Goal: Information Seeking & Learning: Check status

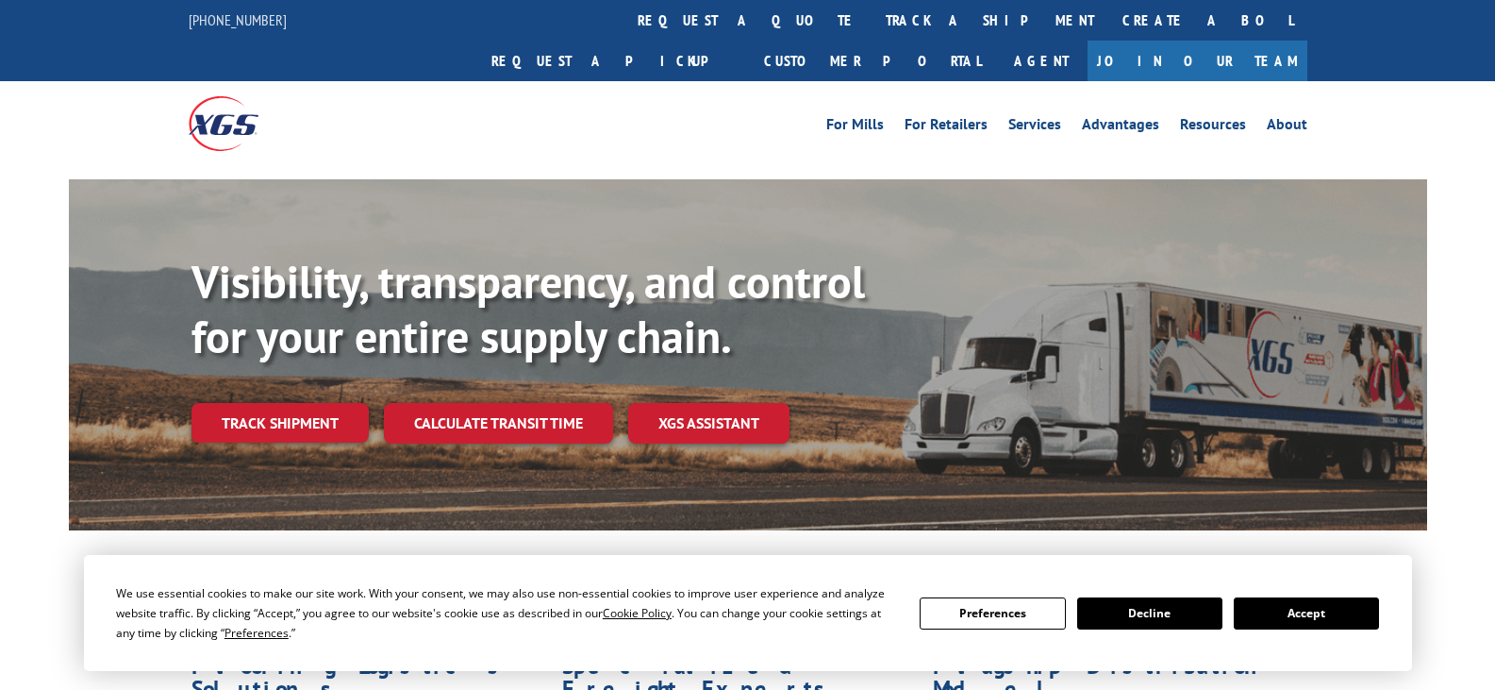
click at [1311, 612] on button "Accept" at bounding box center [1306, 613] width 145 height 32
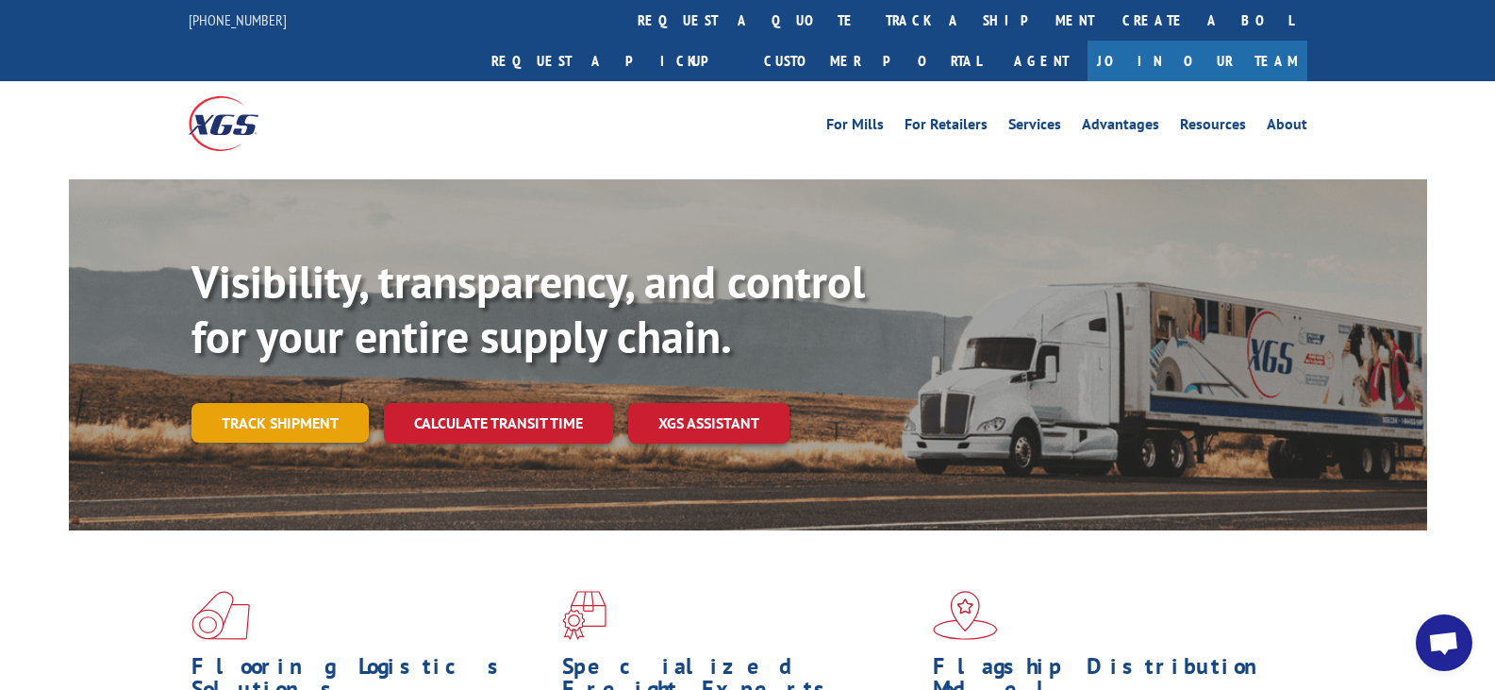
click at [255, 403] on link "Track shipment" at bounding box center [279, 423] width 177 height 40
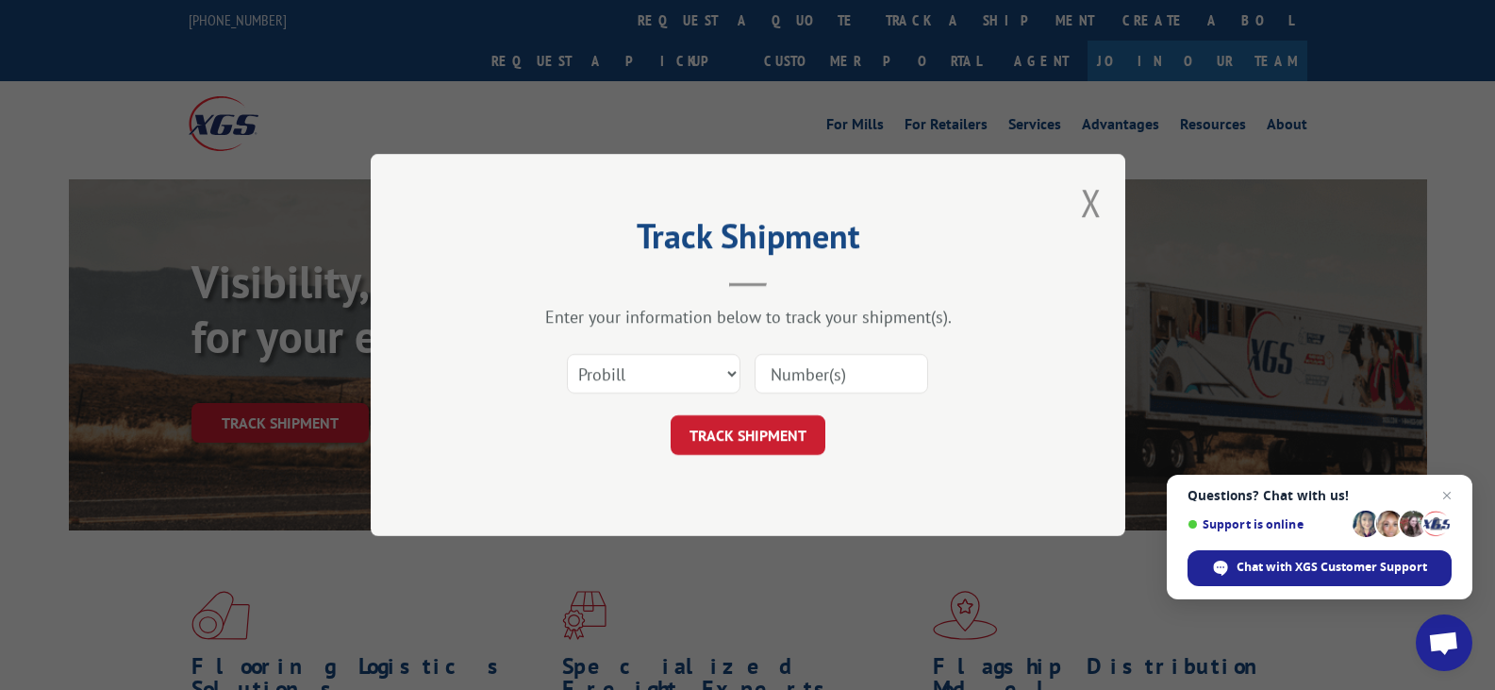
click at [810, 377] on input at bounding box center [842, 374] width 174 height 40
paste input "17001947"
type input "17001947"
click at [778, 430] on button "TRACK SHIPMENT" at bounding box center [748, 435] width 155 height 40
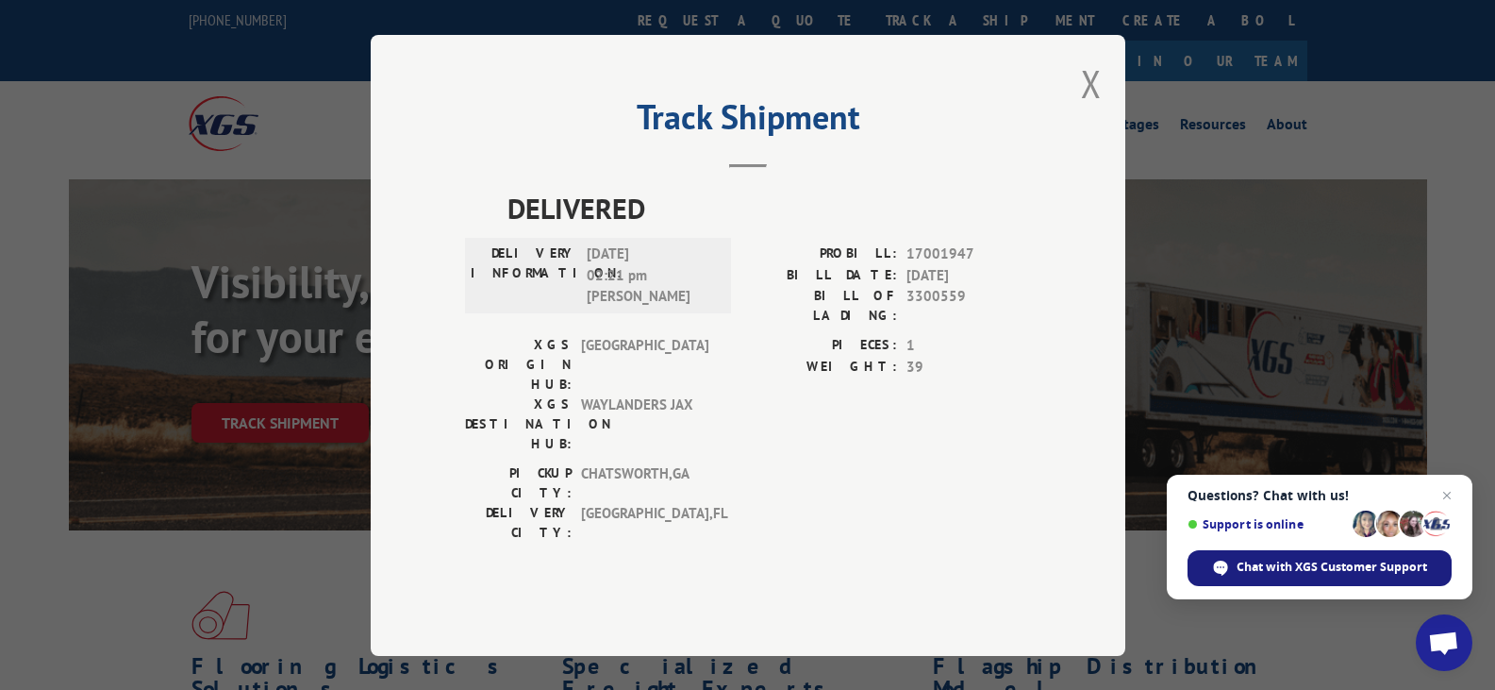
click at [1311, 574] on span "Chat with XGS Customer Support" at bounding box center [1332, 566] width 191 height 17
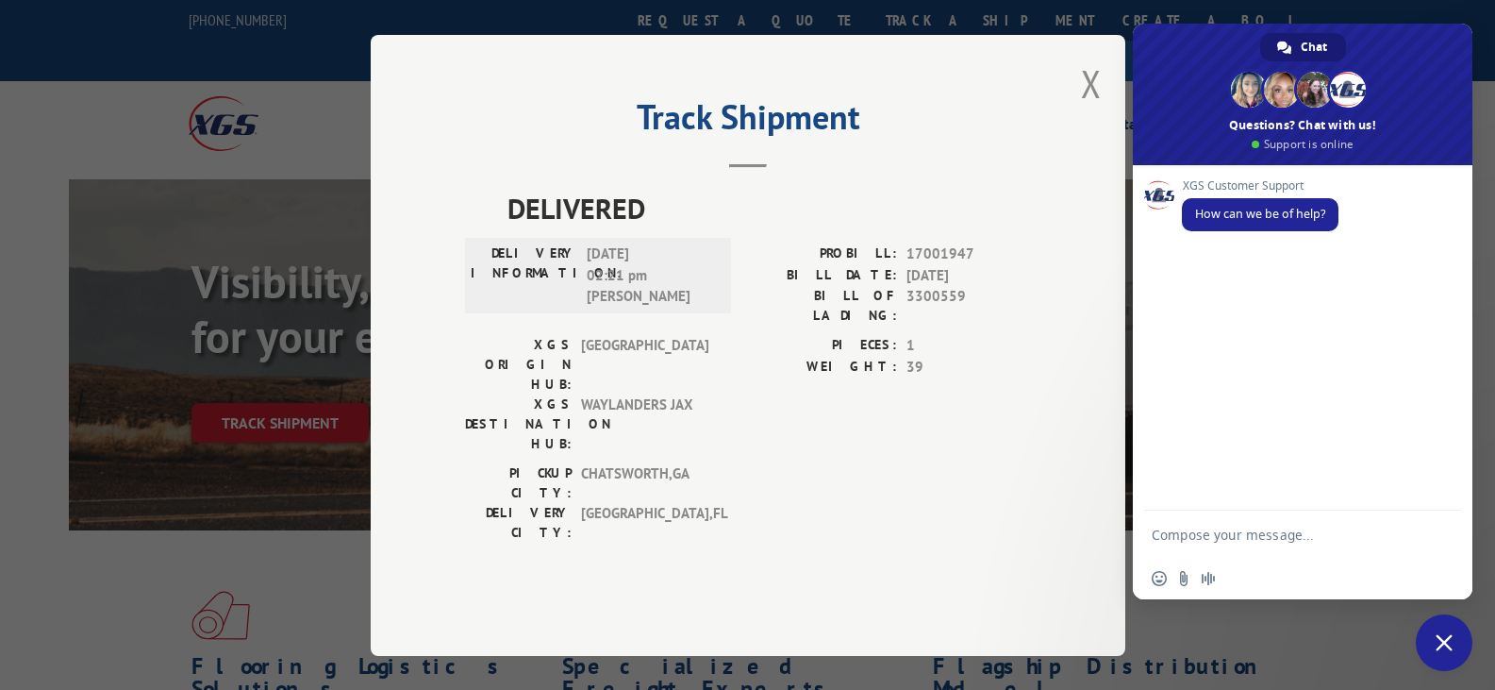
click at [1221, 542] on textarea "Compose your message..." at bounding box center [1284, 533] width 264 height 47
type textarea "17001947"
click at [1440, 531] on span "Send" at bounding box center [1440, 534] width 14 height 14
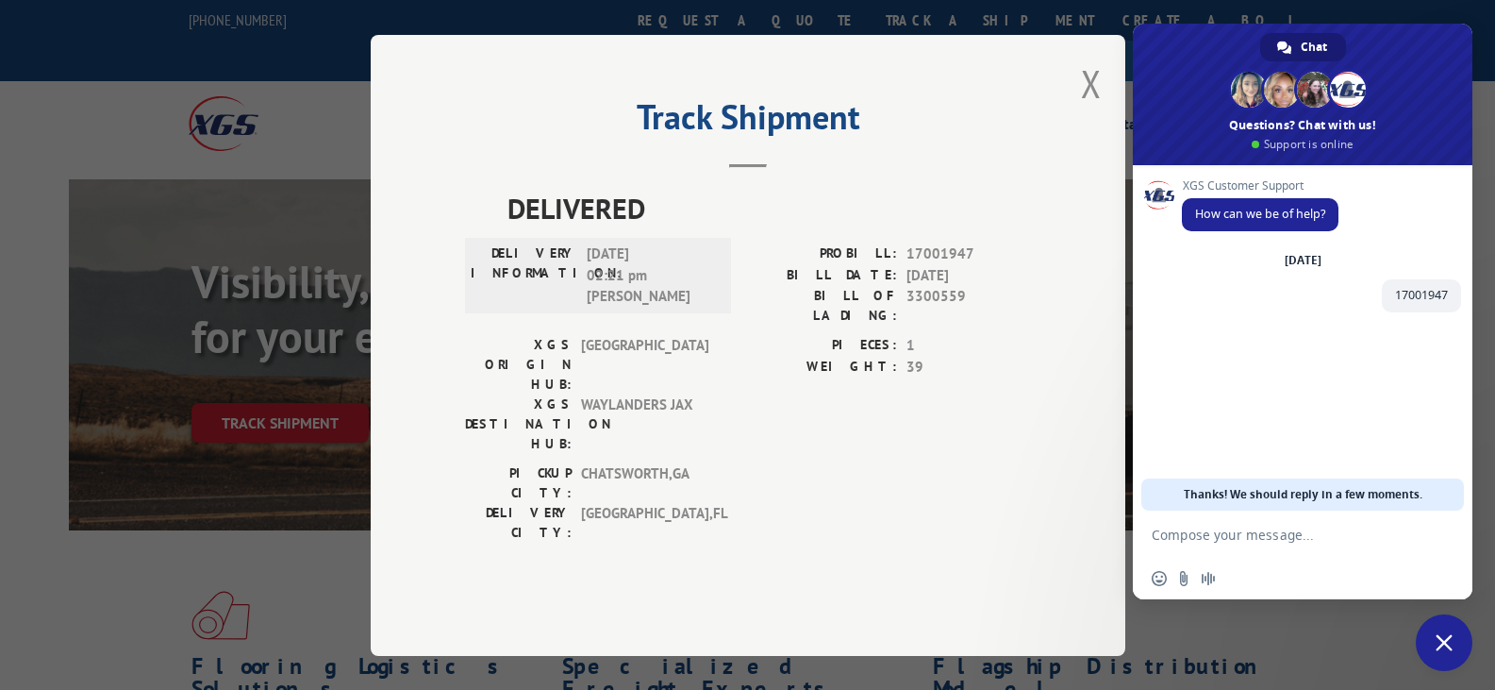
click at [1246, 532] on textarea "Compose your message..." at bounding box center [1284, 533] width 264 height 47
type textarea "agent"
click at [1336, 536] on textarea "Compose your message..." at bounding box center [1284, 533] width 264 height 47
click at [1253, 526] on textarea "Compose your message..." at bounding box center [1284, 533] width 264 height 47
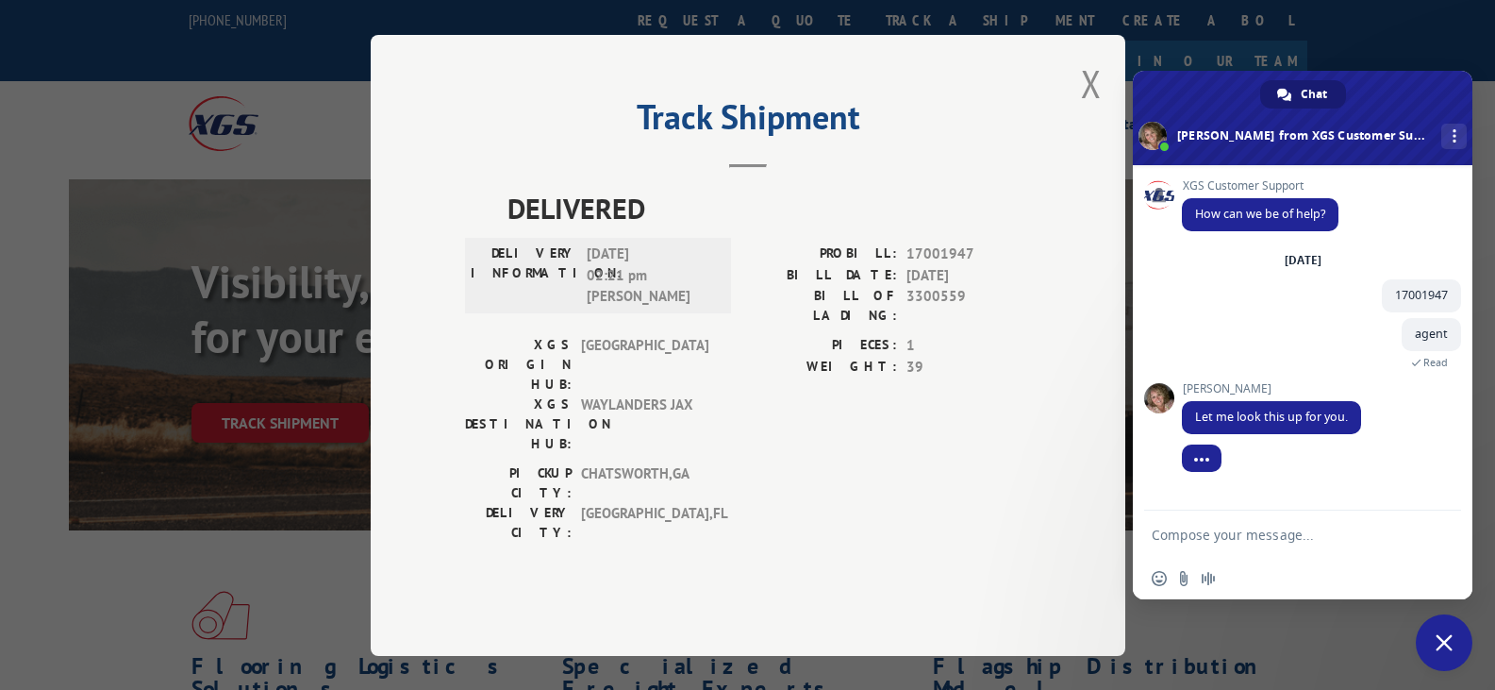
click at [1282, 541] on textarea "Compose your message..." at bounding box center [1284, 533] width 264 height 47
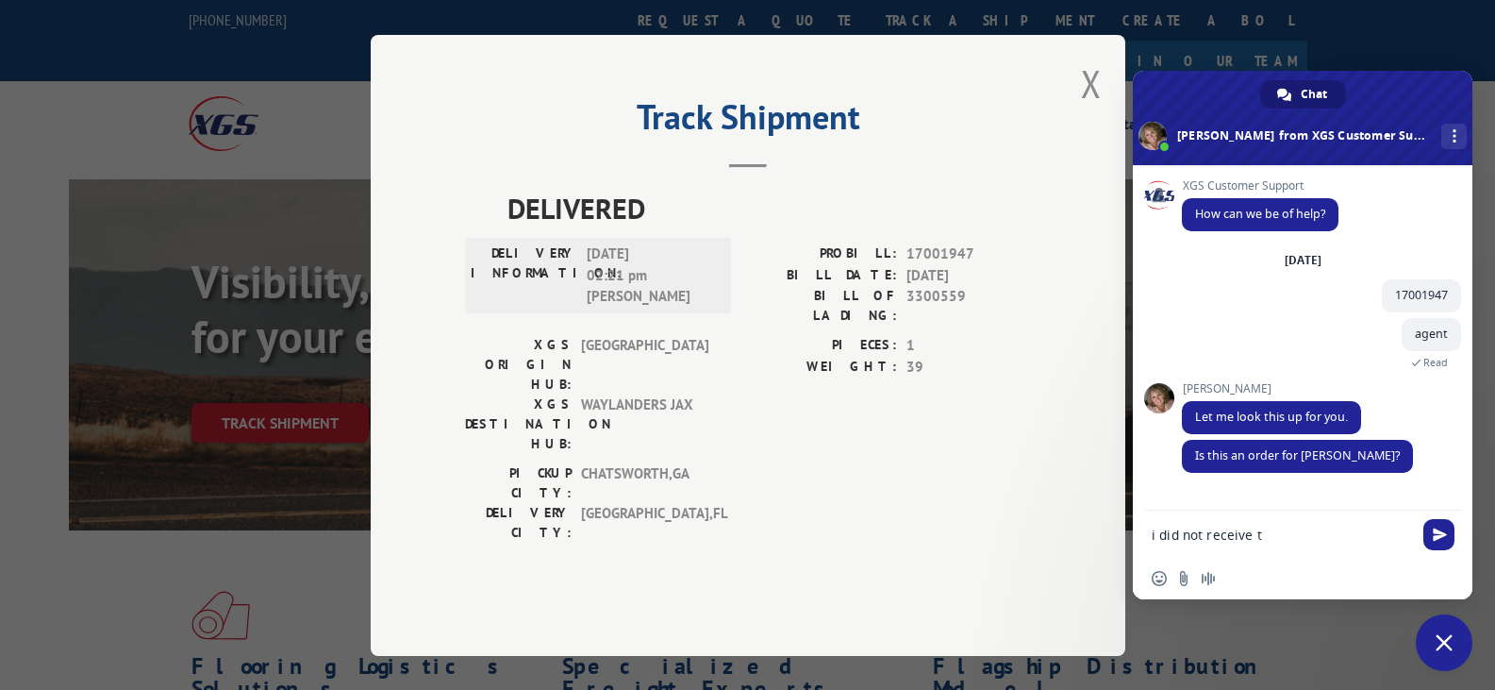
drag, startPoint x: 1302, startPoint y: 536, endPoint x: 933, endPoint y: 544, distance: 368.9
type textarea "yes"
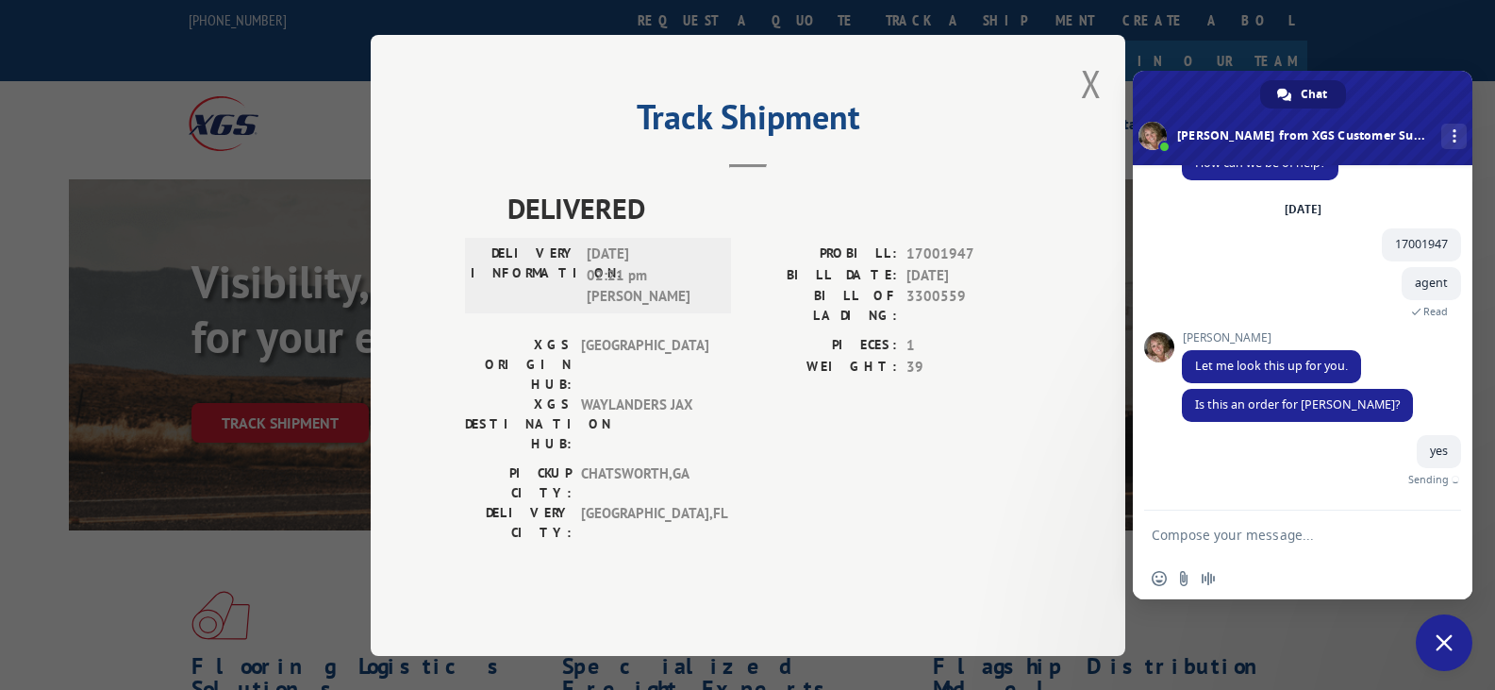
scroll to position [29, 0]
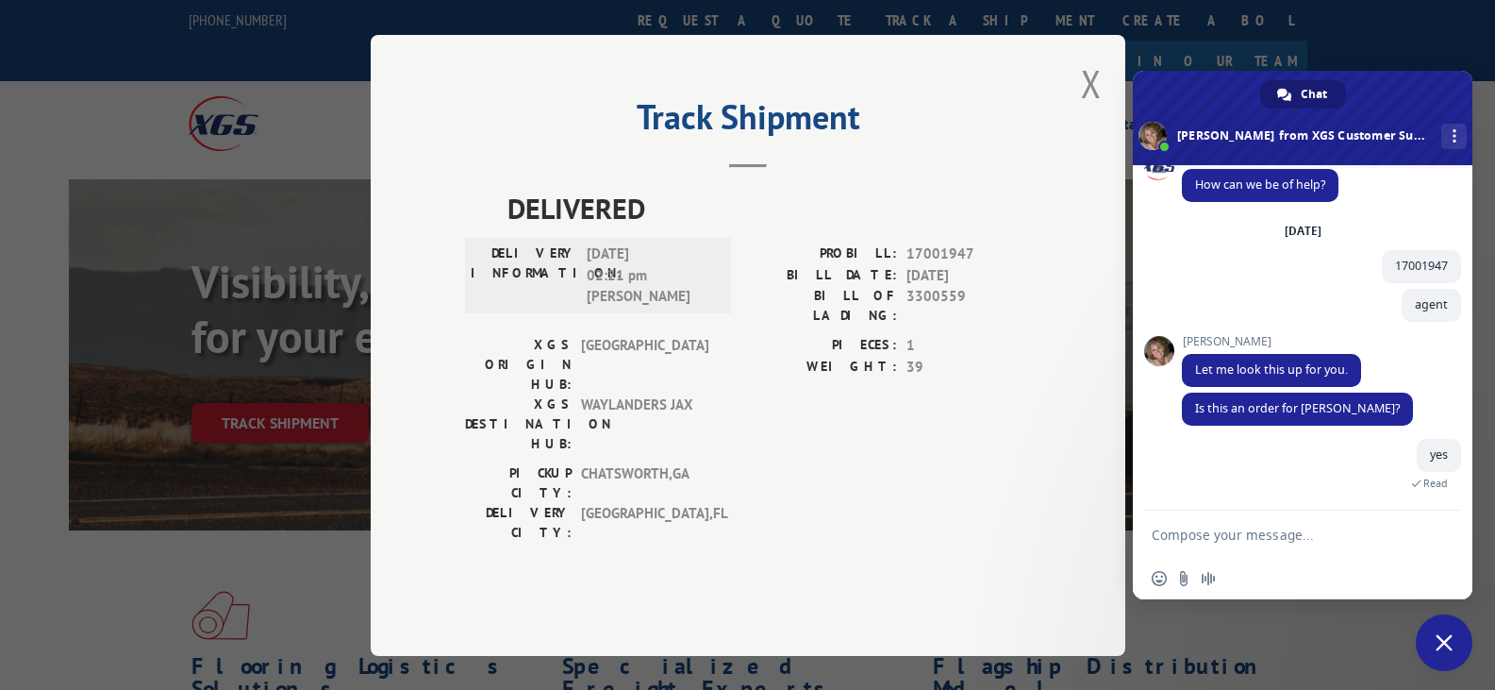
click at [1242, 535] on textarea "Compose your message..." at bounding box center [1284, 533] width 264 height 47
click at [1228, 538] on textarea "Compose your message..." at bounding box center [1284, 533] width 264 height 47
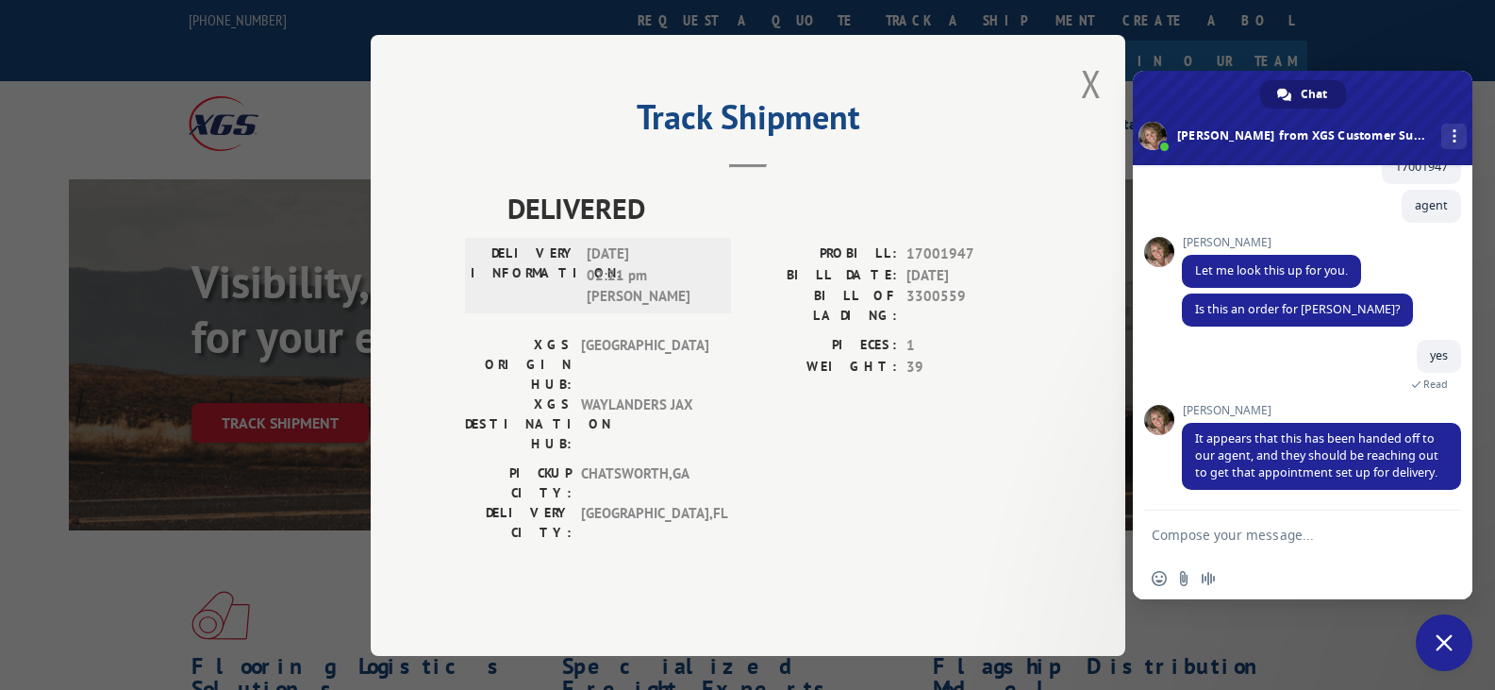
click at [1233, 527] on textarea "Compose your message..." at bounding box center [1284, 533] width 264 height 47
click at [1188, 528] on textarea "Compose your message..." at bounding box center [1284, 533] width 264 height 47
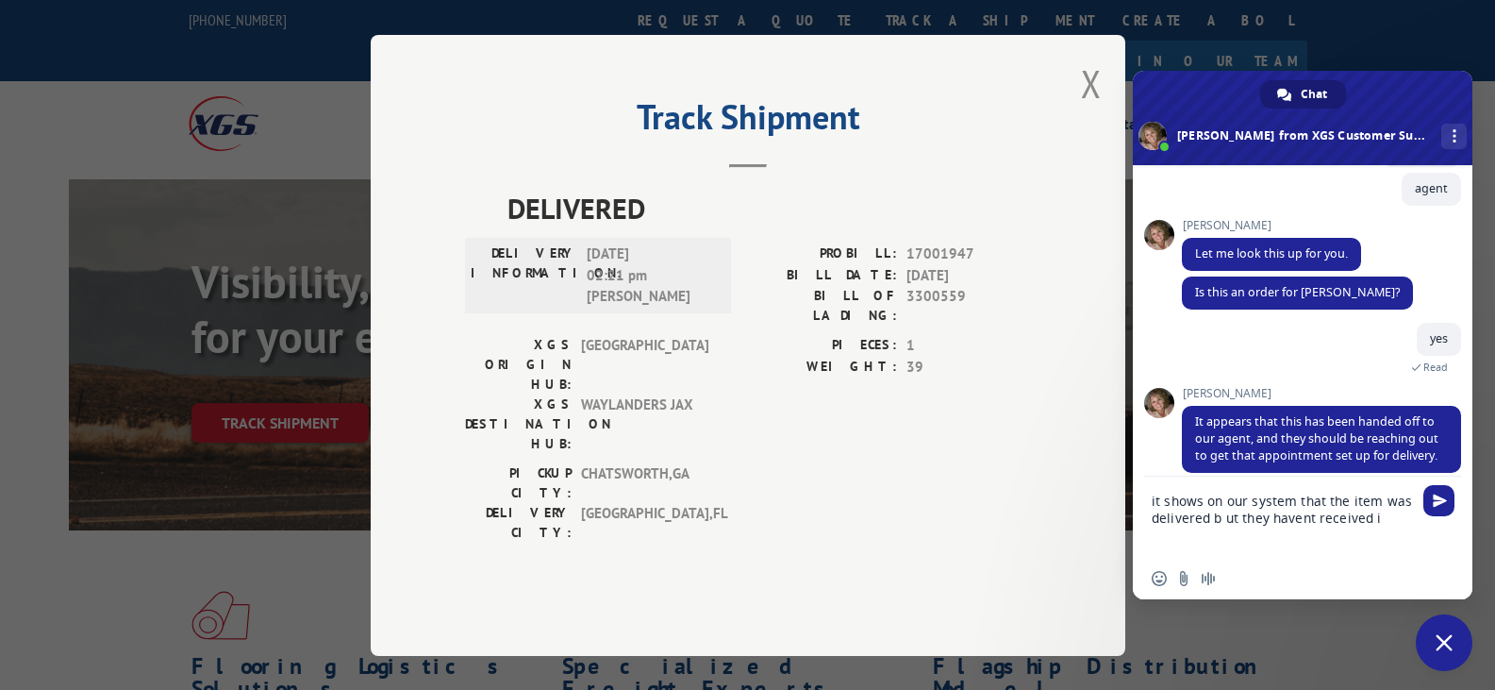
type textarea "it shows on our system that the item was delivered b ut they havent received it"
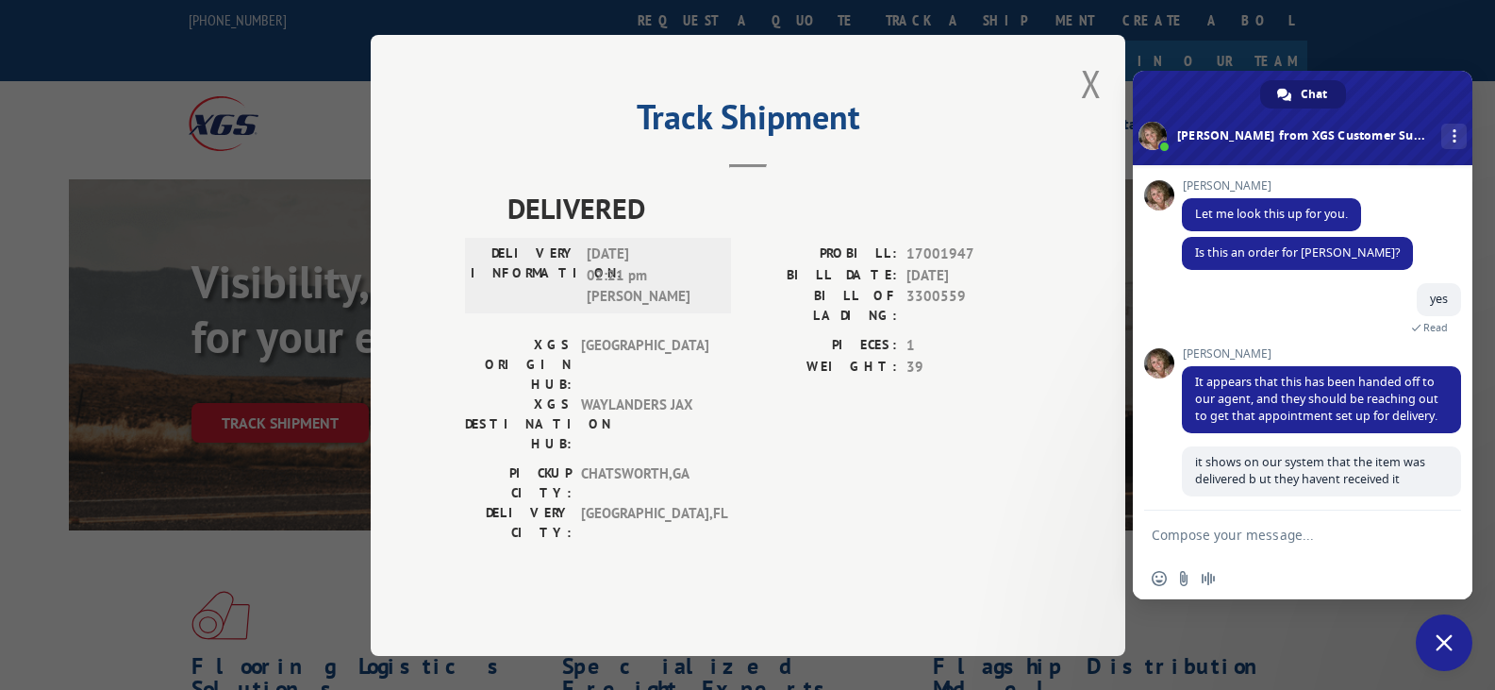
scroll to position [208, 0]
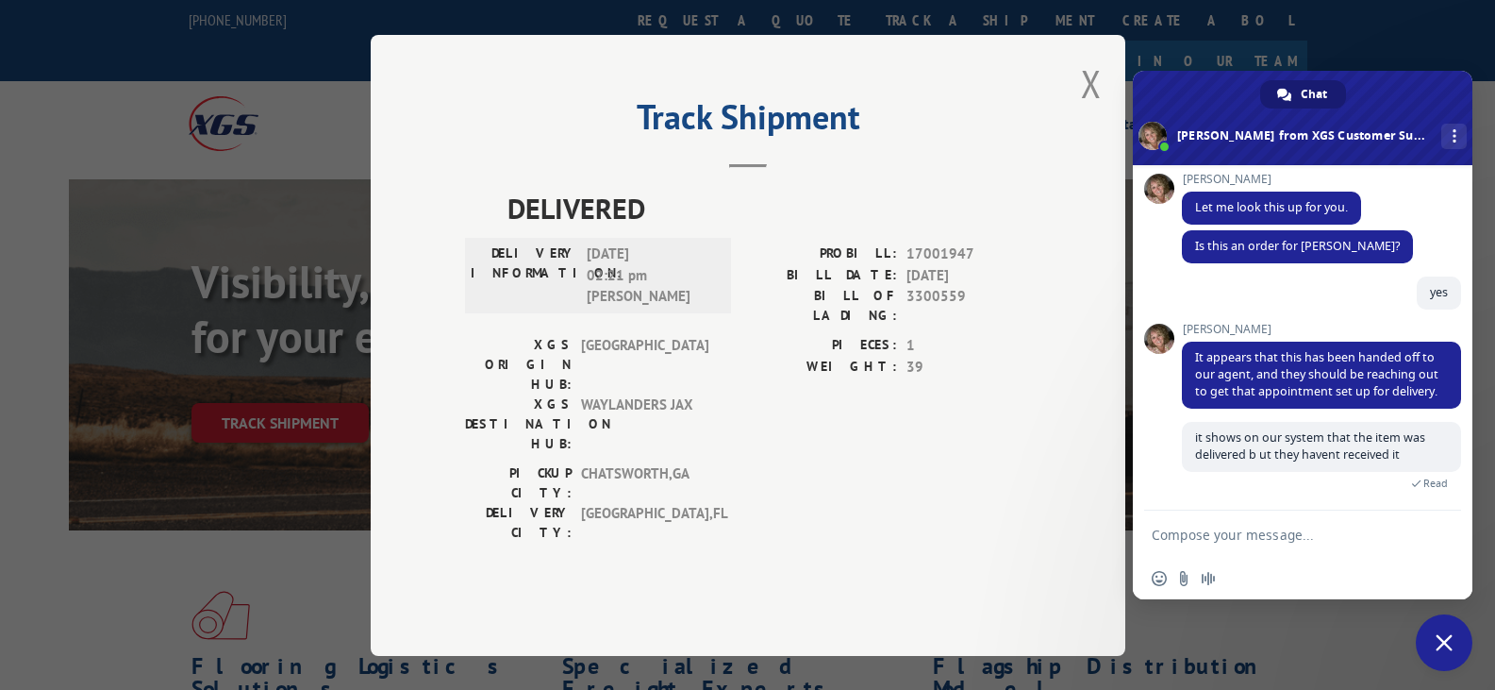
click at [1235, 539] on textarea "Compose your message..." at bounding box center [1284, 533] width 264 height 47
click at [1240, 535] on textarea "Compose your message..." at bounding box center [1284, 533] width 264 height 47
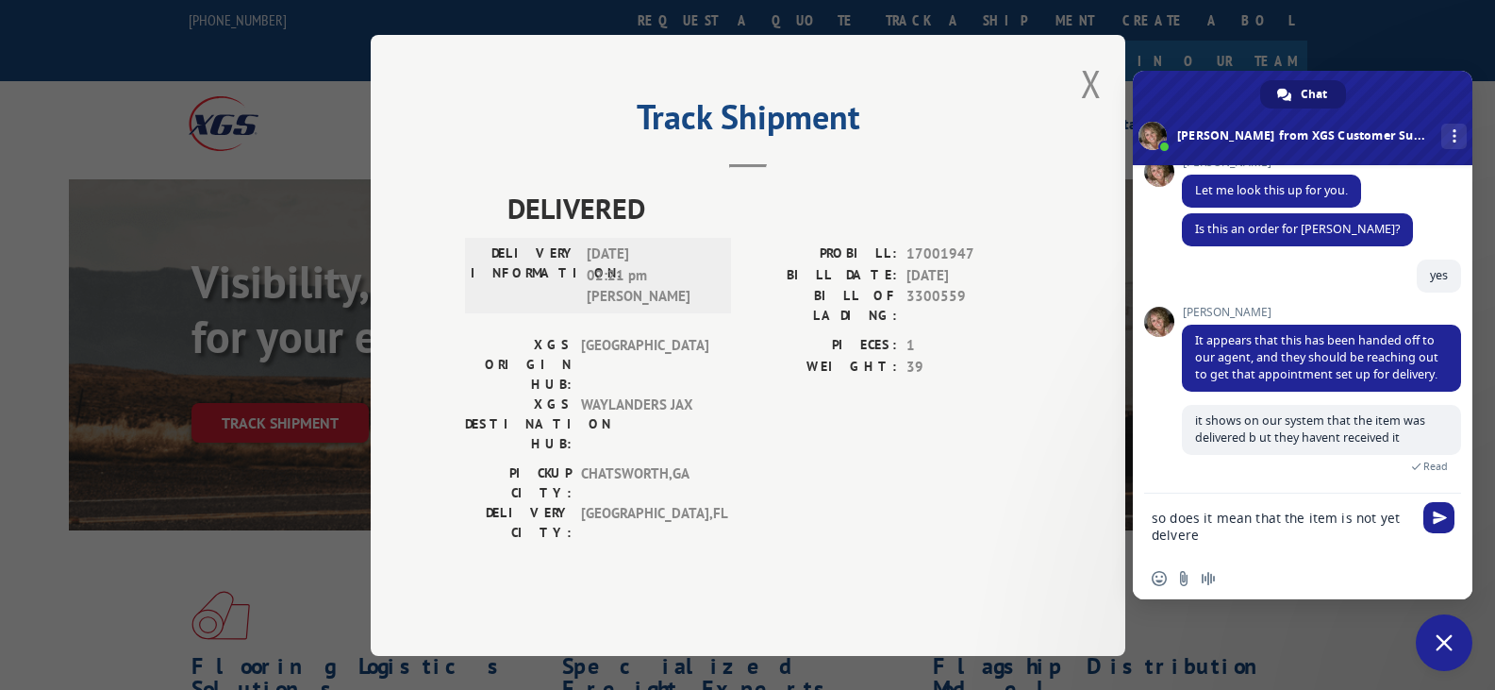
type textarea "so does it mean that the item is not yet delvered"
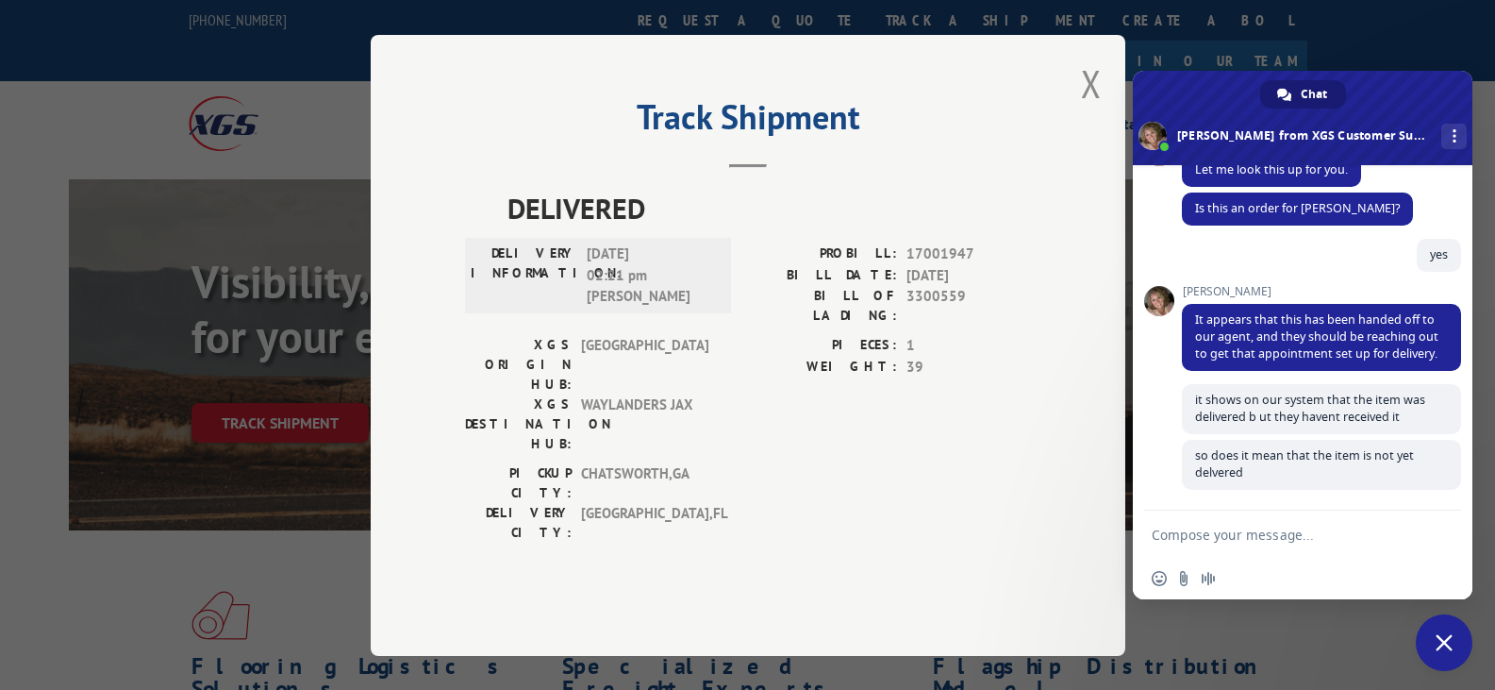
scroll to position [246, 0]
drag, startPoint x: 1194, startPoint y: 301, endPoint x: 1254, endPoint y: 358, distance: 82.1
click at [1254, 358] on span "It appears that this has been handed off to our agent, and they should be reach…" at bounding box center [1321, 337] width 279 height 67
copy span "It appears that this has been handed off to our agent, and they should be reach…"
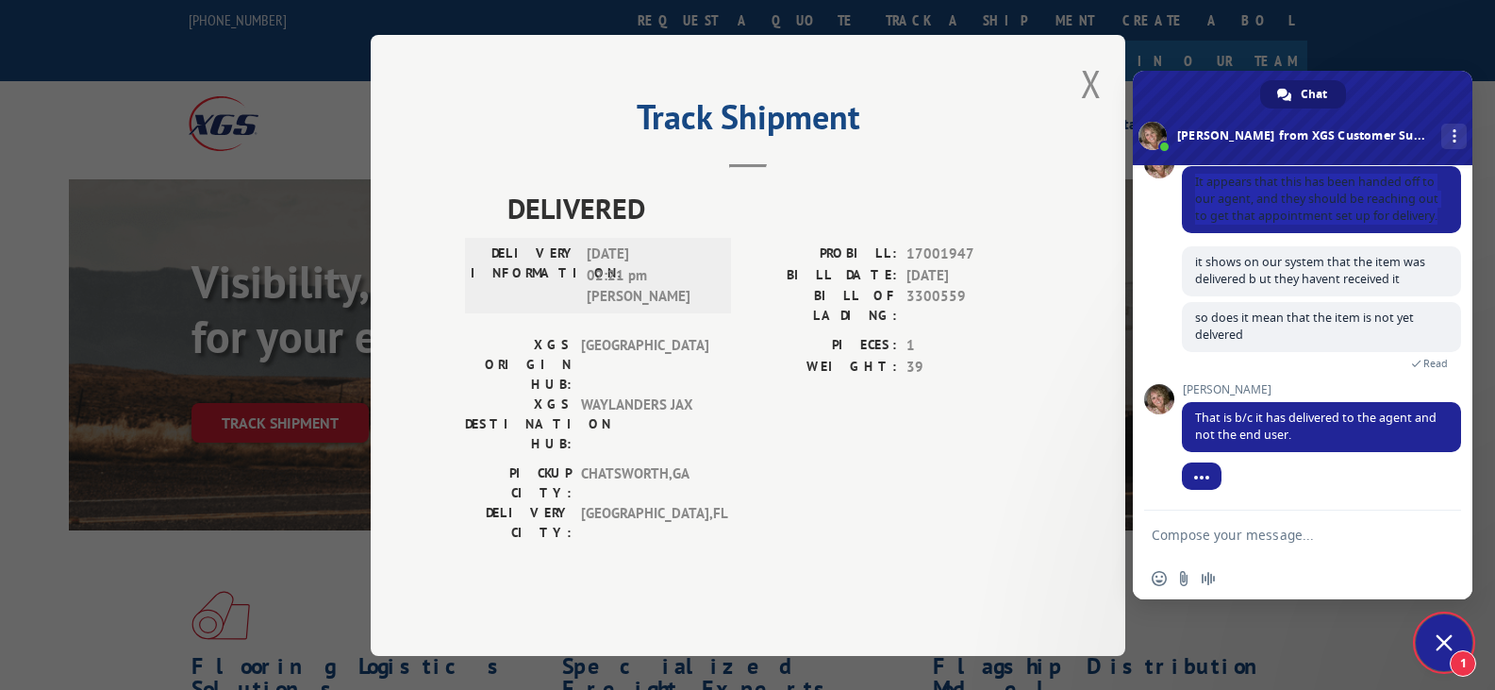
scroll to position [436, 0]
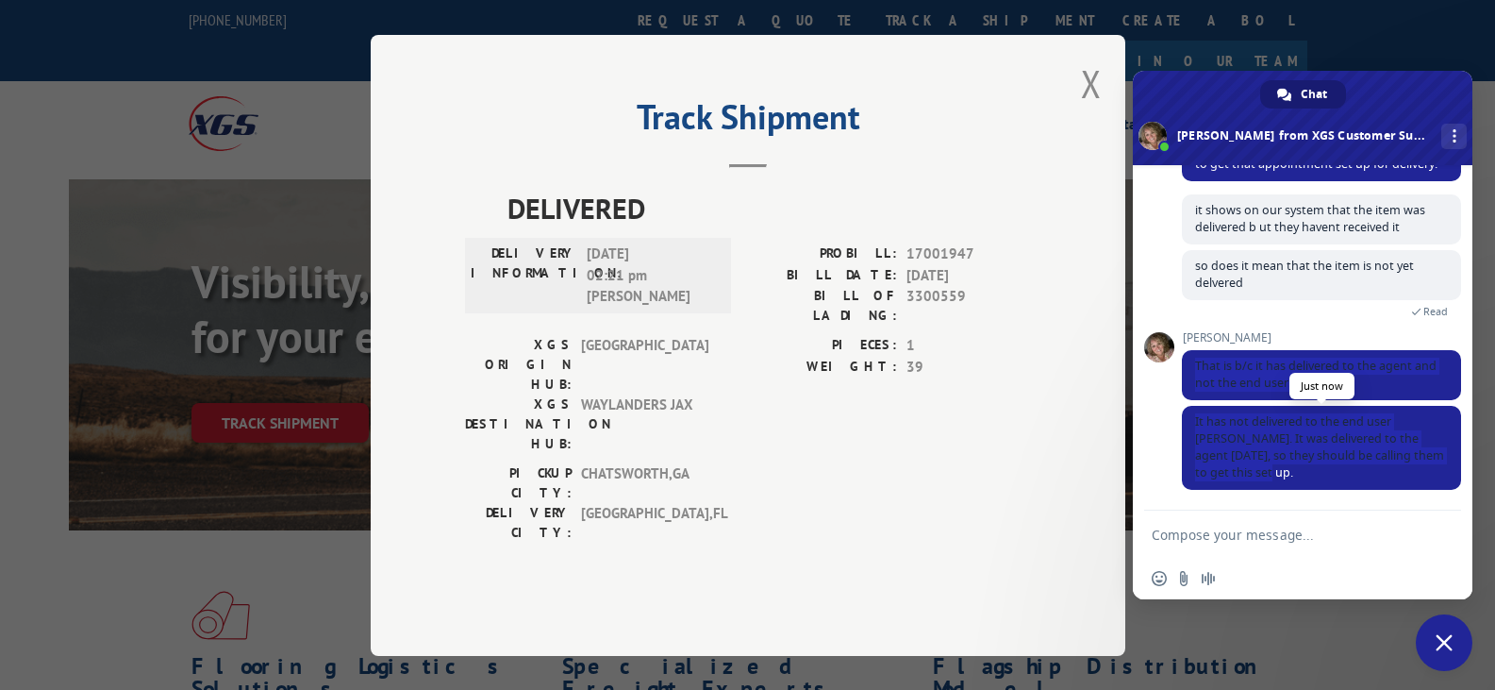
drag, startPoint x: 1189, startPoint y: 358, endPoint x: 1231, endPoint y: 475, distance: 125.3
click at [1231, 475] on div "XGS Customer Support How can we be of help? [DATE] 17001947 9 minutes ago agent…" at bounding box center [1321, 135] width 279 height 750
drag, startPoint x: 1194, startPoint y: 362, endPoint x: 1242, endPoint y: 477, distance: 124.7
click at [1242, 477] on div "XGS Customer Support How can we be of help? [DATE] 17001947 9 minutes ago agent…" at bounding box center [1321, 135] width 279 height 750
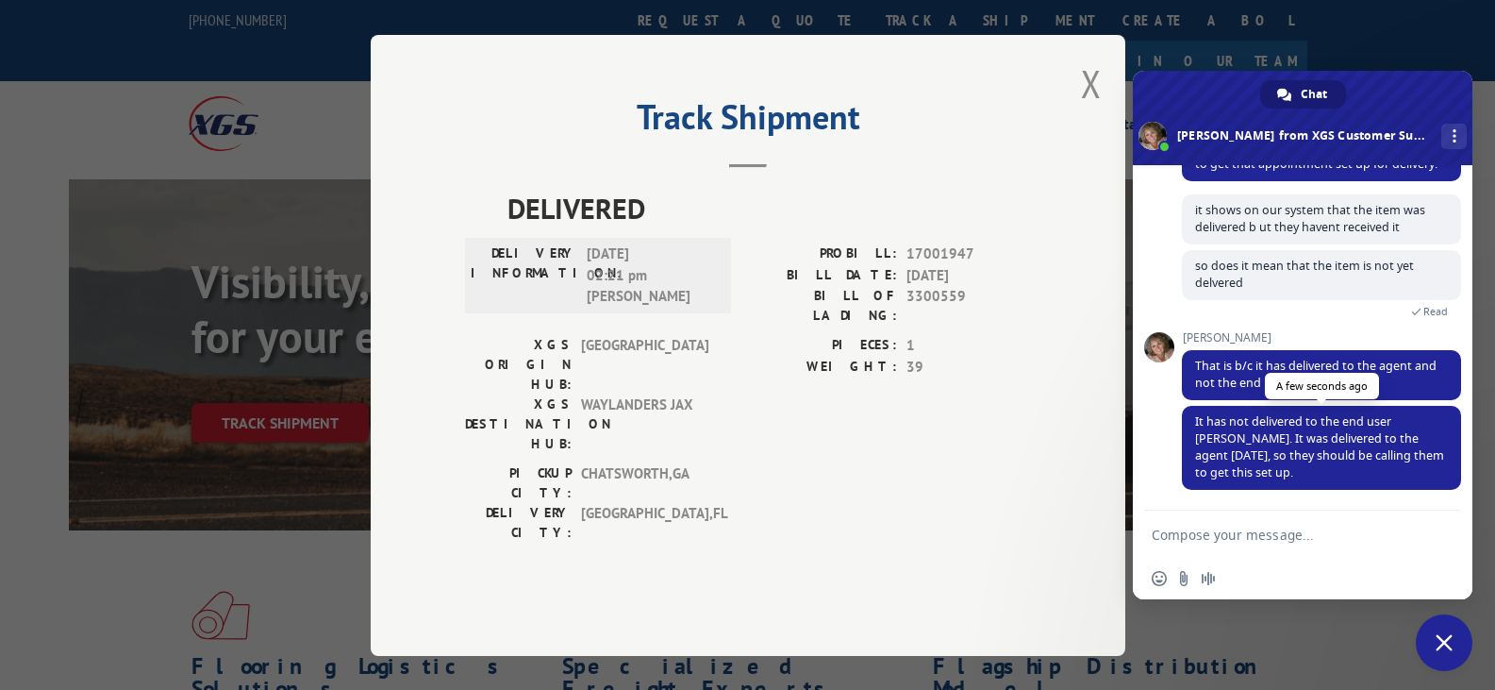
drag, startPoint x: 1240, startPoint y: 458, endPoint x: 1235, endPoint y: 472, distance: 14.4
click at [1235, 472] on span "It has not delivered to the end user [PERSON_NAME]. It was delivered to the age…" at bounding box center [1321, 448] width 279 height 84
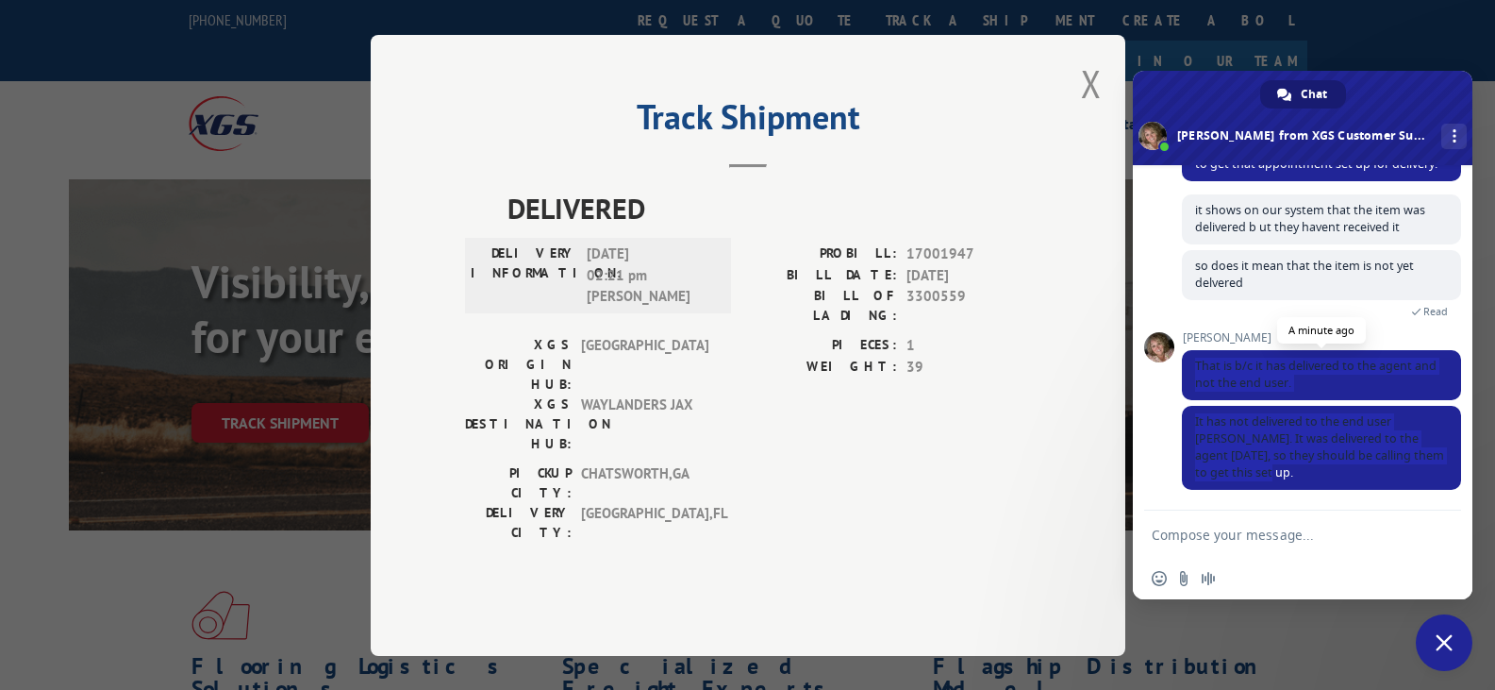
drag, startPoint x: 1233, startPoint y: 474, endPoint x: 1192, endPoint y: 367, distance: 114.1
click at [1192, 367] on div "XGS Customer Support How can we be of help? [DATE] 17001947 9 minutes ago agent…" at bounding box center [1321, 135] width 279 height 750
drag, startPoint x: 1186, startPoint y: 362, endPoint x: 1248, endPoint y: 477, distance: 130.8
click at [1248, 477] on div "XGS Customer Support How can we be of help? [DATE] 17001947 9 minutes ago agent…" at bounding box center [1321, 135] width 279 height 750
drag, startPoint x: 1246, startPoint y: 479, endPoint x: 1192, endPoint y: 418, distance: 81.6
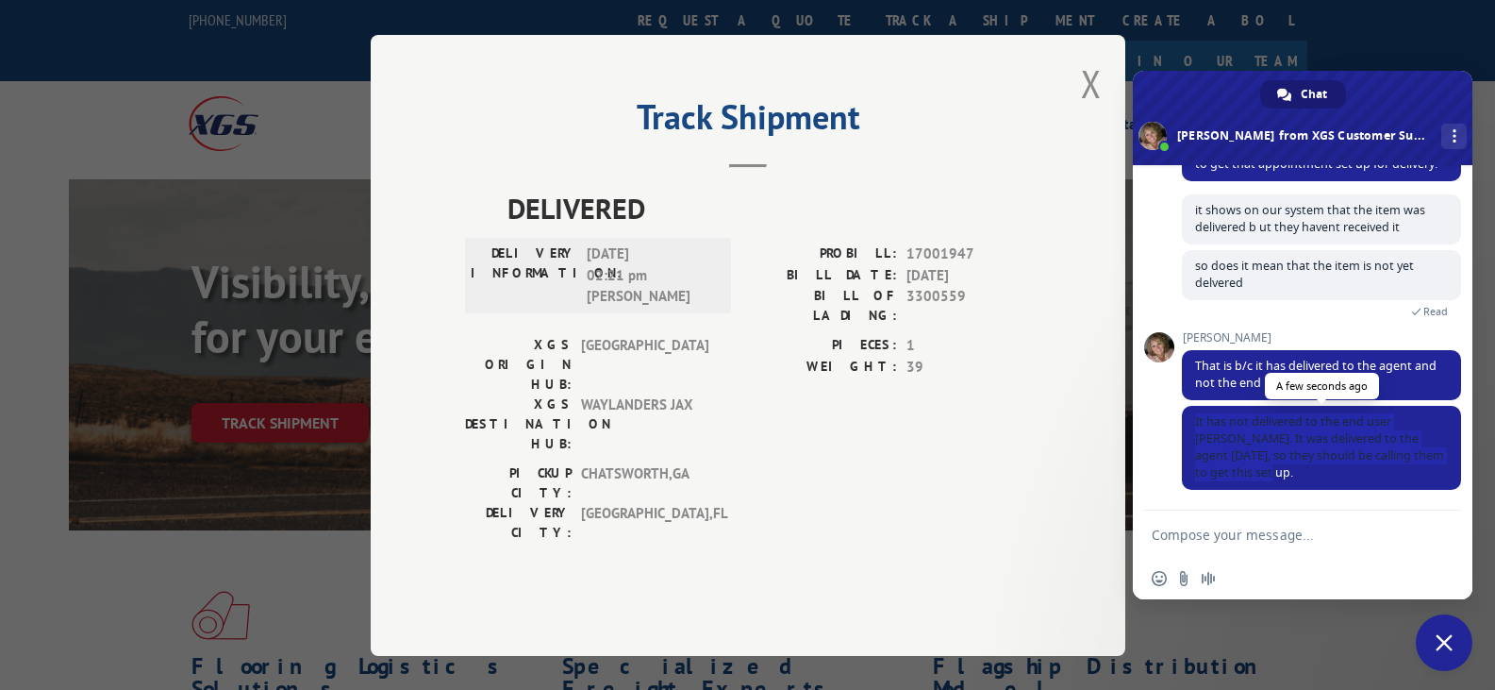
click at [1192, 418] on span "It has not delivered to the end user [PERSON_NAME]. It was delivered to the age…" at bounding box center [1321, 448] width 279 height 84
copy span "It has not delivered to the end user [PERSON_NAME]. It was delivered to the age…"
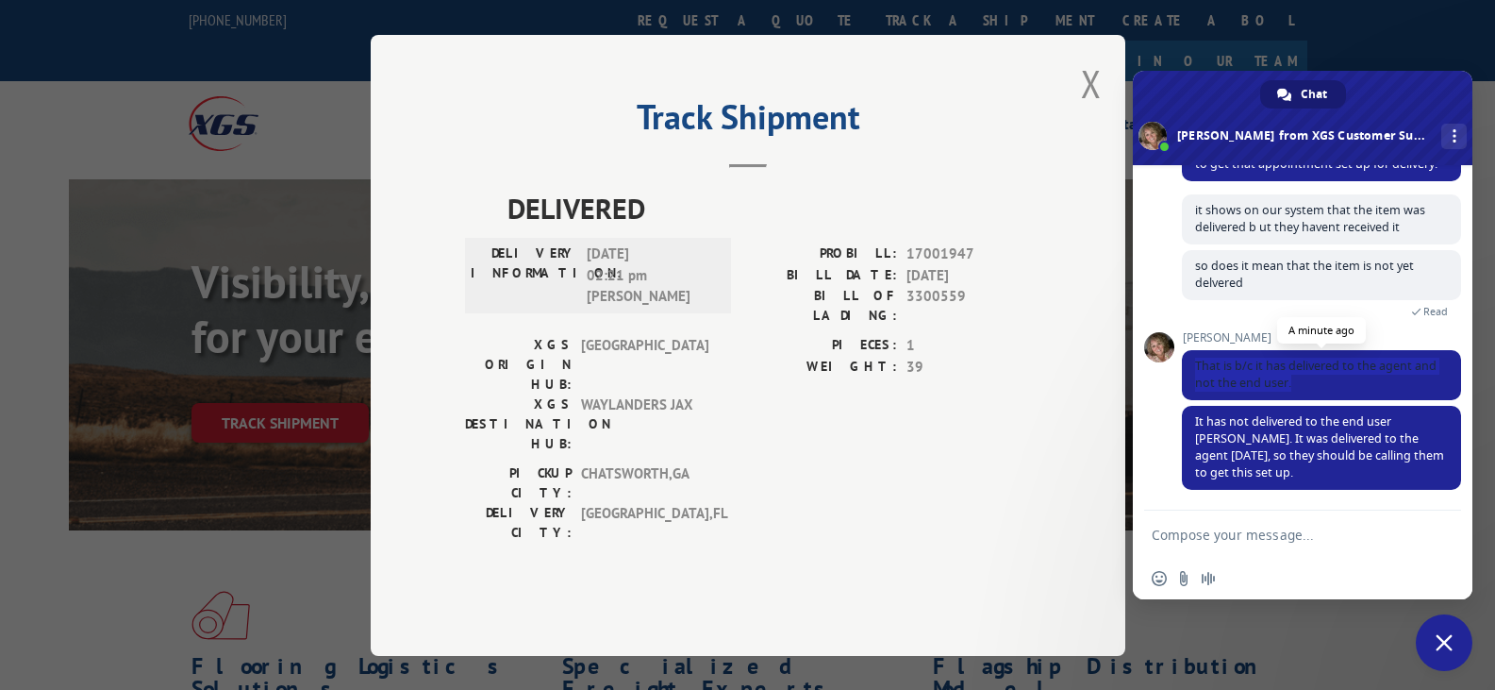
drag, startPoint x: 1194, startPoint y: 357, endPoint x: 1323, endPoint y: 380, distance: 130.4
click at [1323, 380] on span "That is b/c it has delivered to the agent and not the end user." at bounding box center [1321, 375] width 279 height 50
copy span "That is b/c it has delivered to the agent and not the end user."
click at [1240, 549] on textarea "Compose your message..." at bounding box center [1284, 533] width 264 height 47
type textarea "thank you"
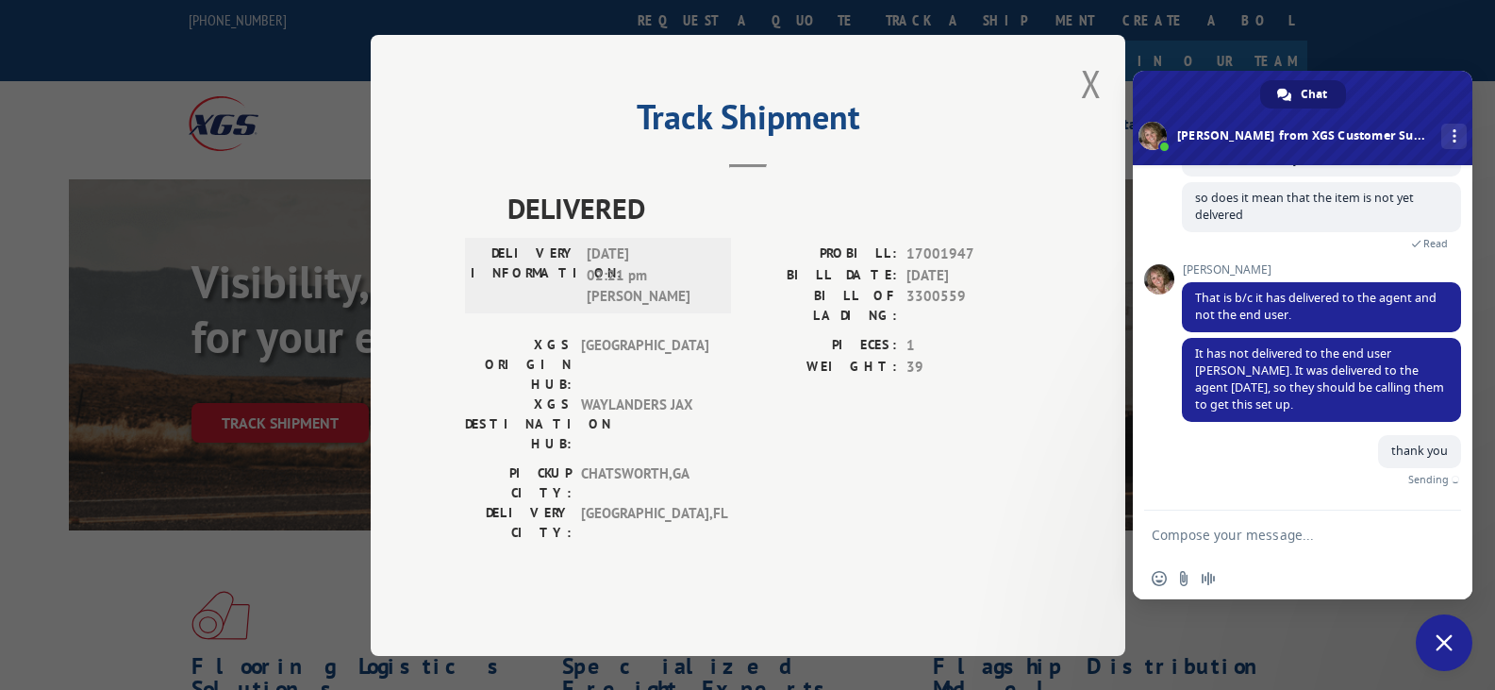
scroll to position [482, 0]
